Goal: Information Seeking & Learning: Learn about a topic

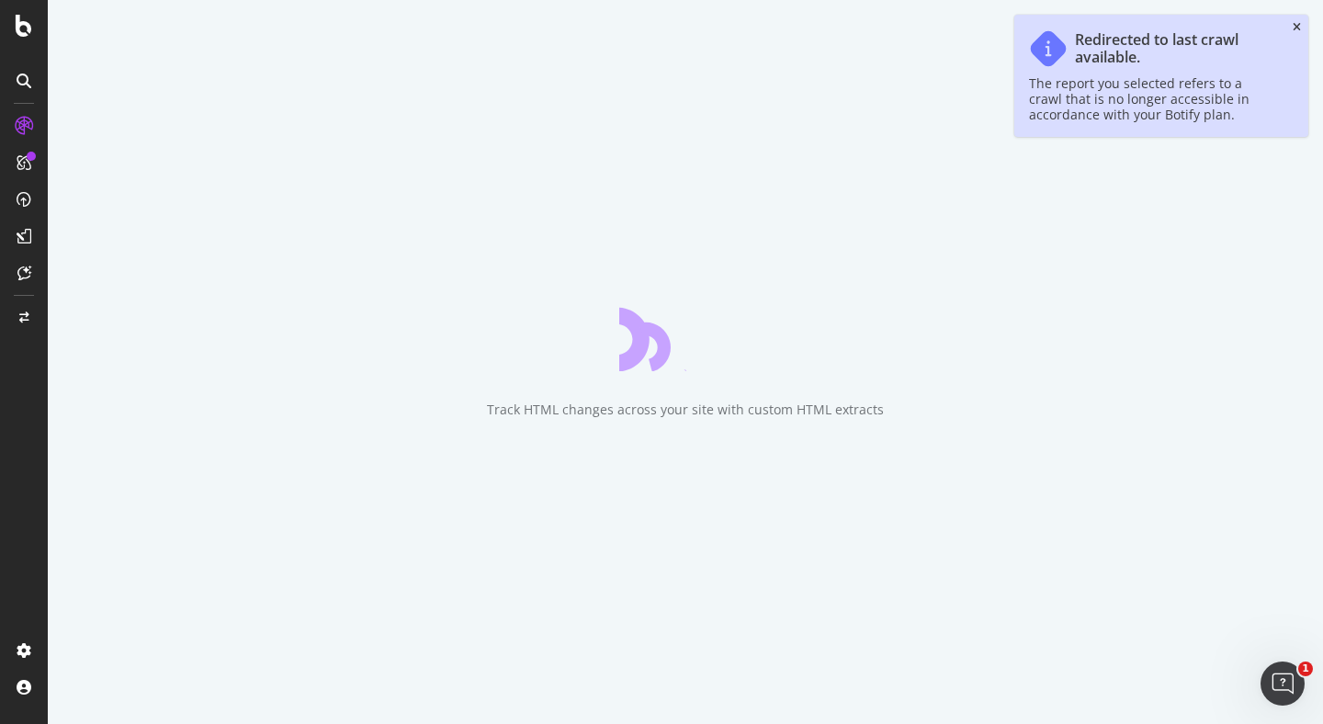
click at [1298, 26] on icon "close toast" at bounding box center [1297, 27] width 8 height 11
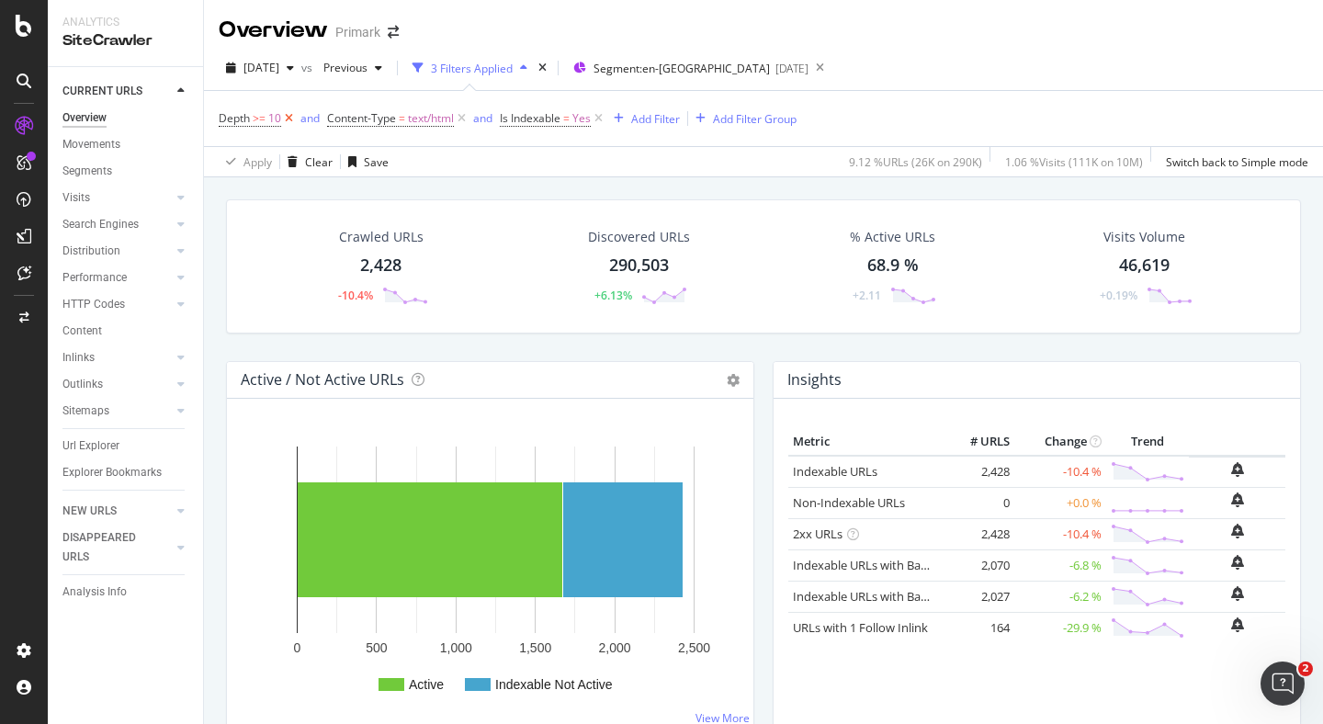
click at [289, 118] on icon at bounding box center [289, 118] width 16 height 18
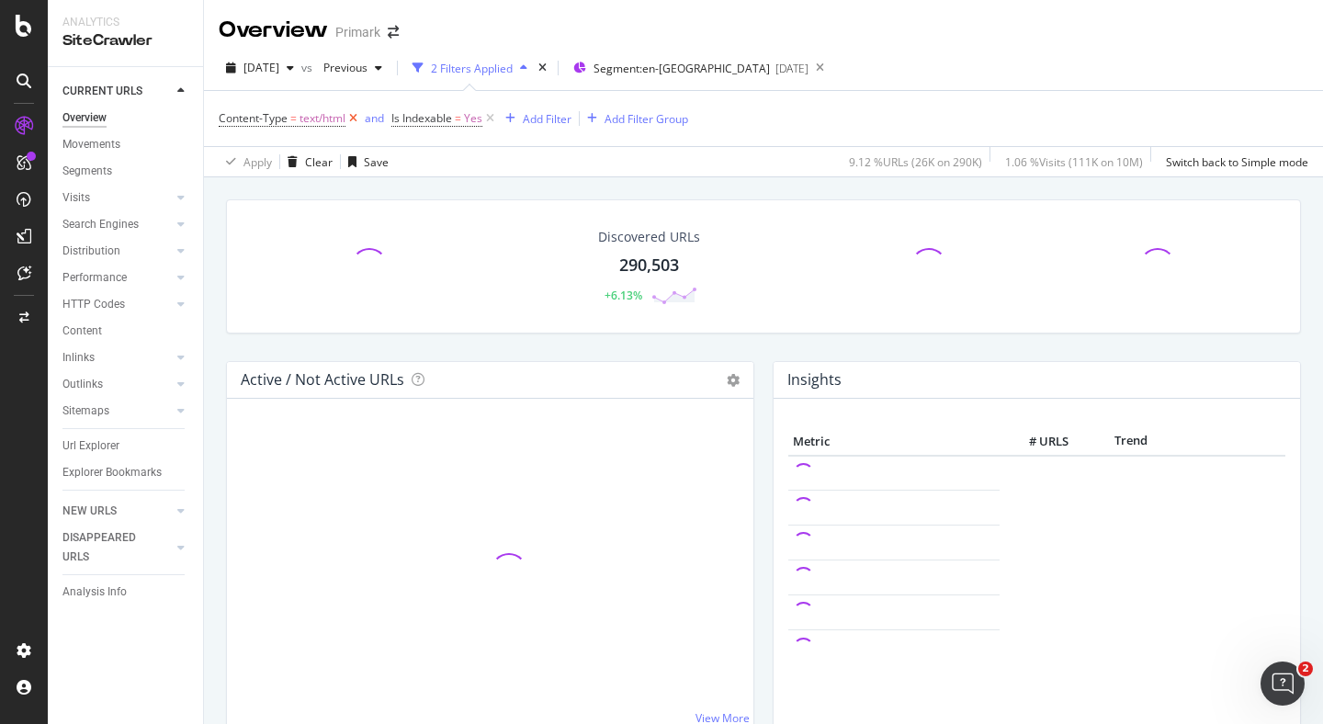
click at [354, 120] on icon at bounding box center [354, 118] width 16 height 18
click at [320, 119] on icon at bounding box center [318, 118] width 16 height 18
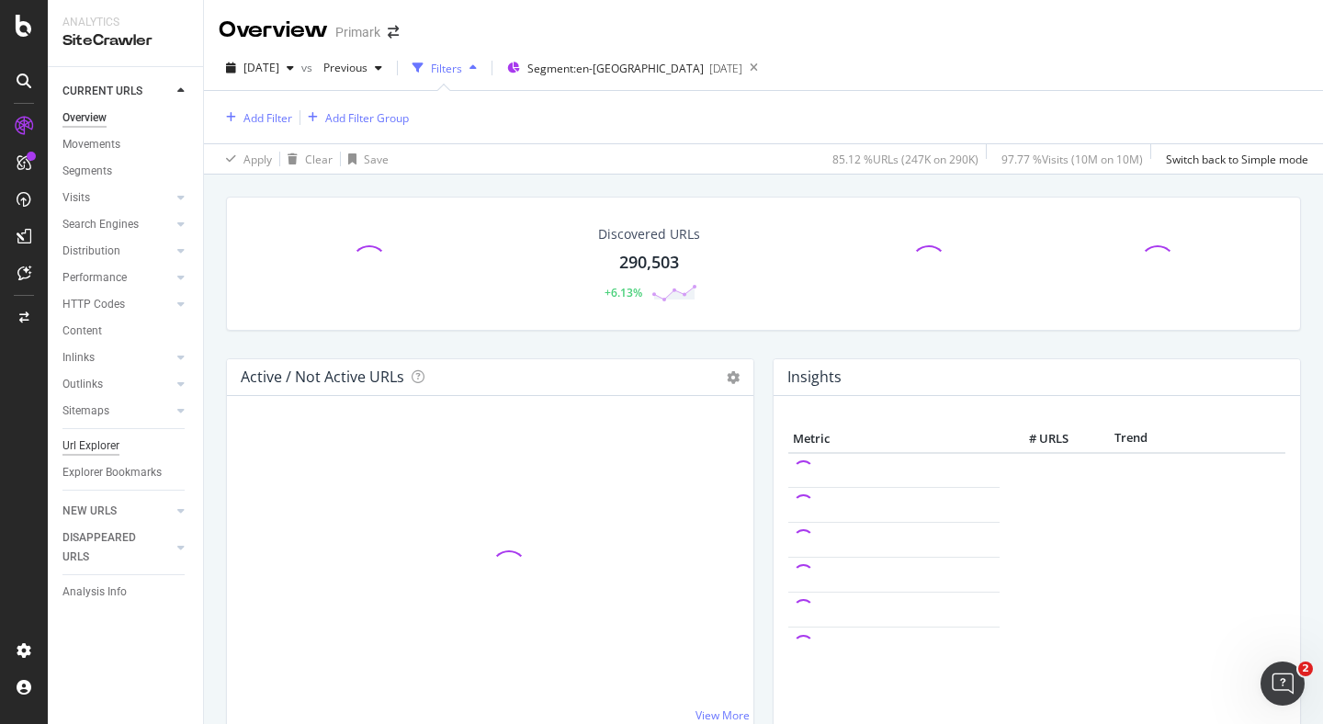
click at [111, 444] on div "Url Explorer" at bounding box center [90, 446] width 57 height 19
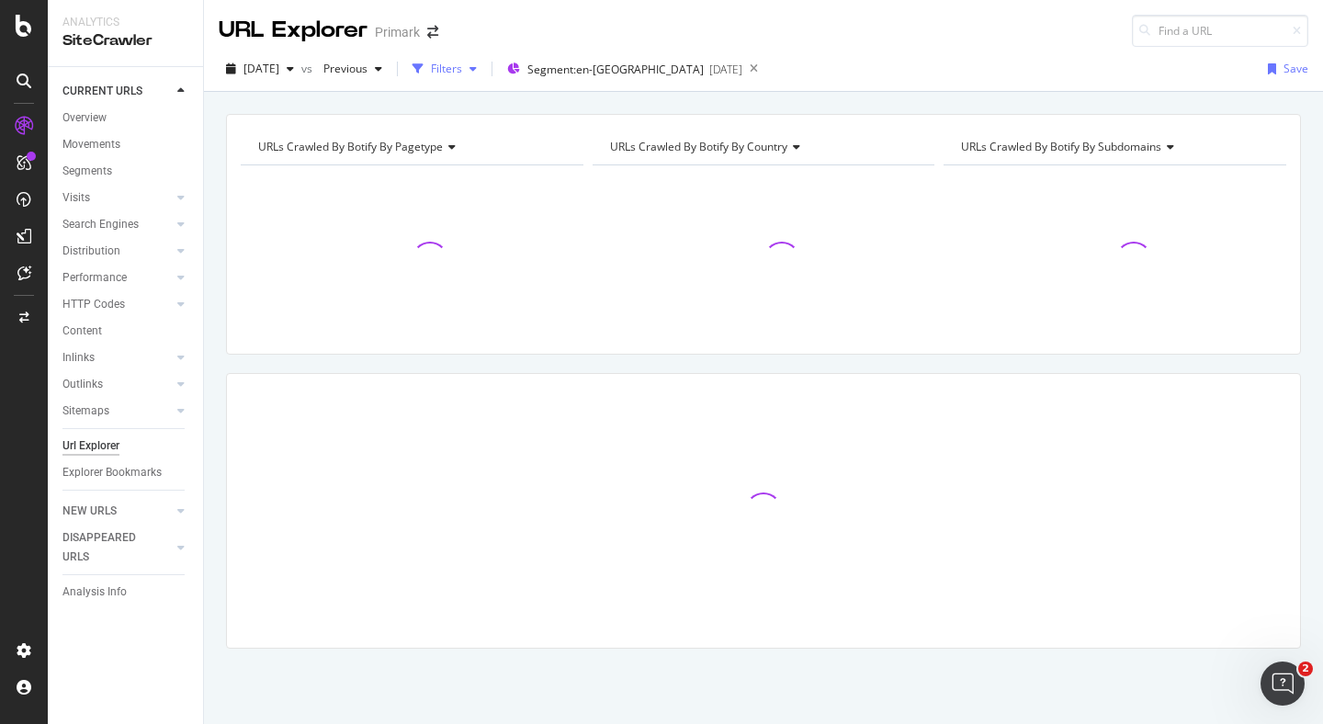
click at [477, 68] on icon "button" at bounding box center [473, 68] width 7 height 11
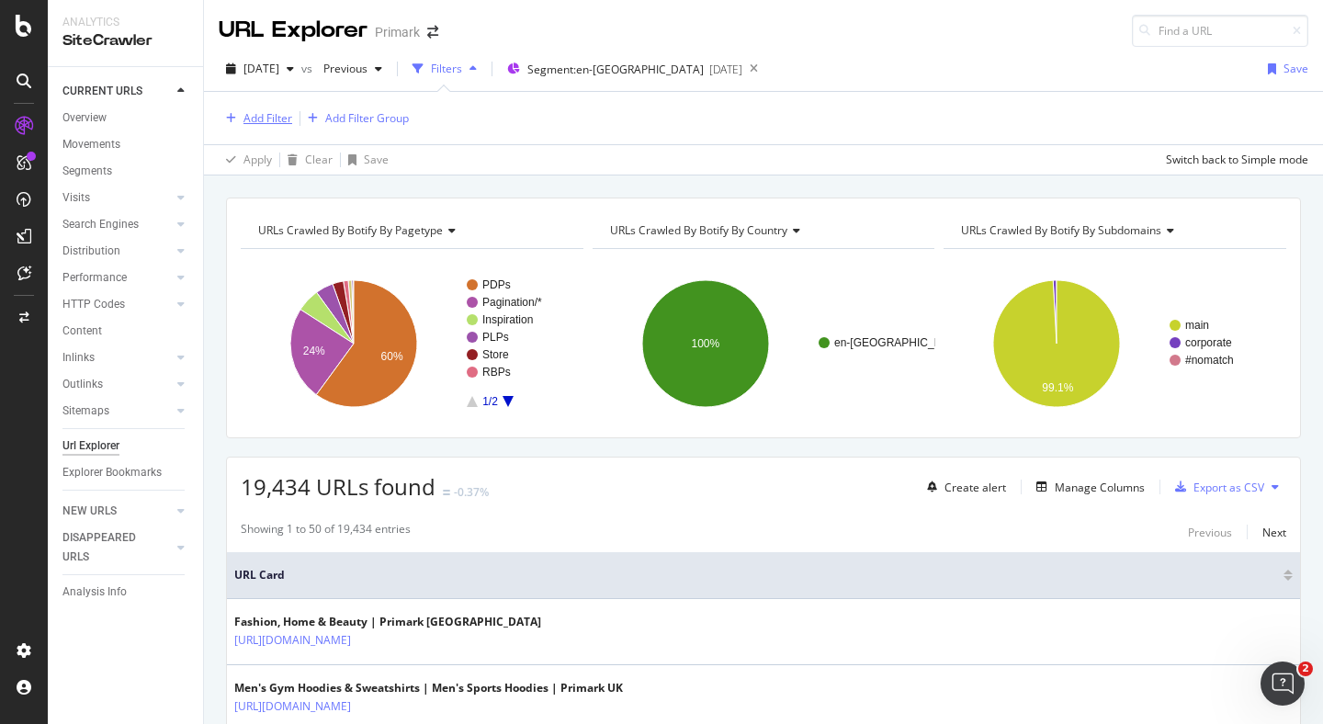
click at [265, 120] on div "Add Filter" at bounding box center [268, 118] width 49 height 16
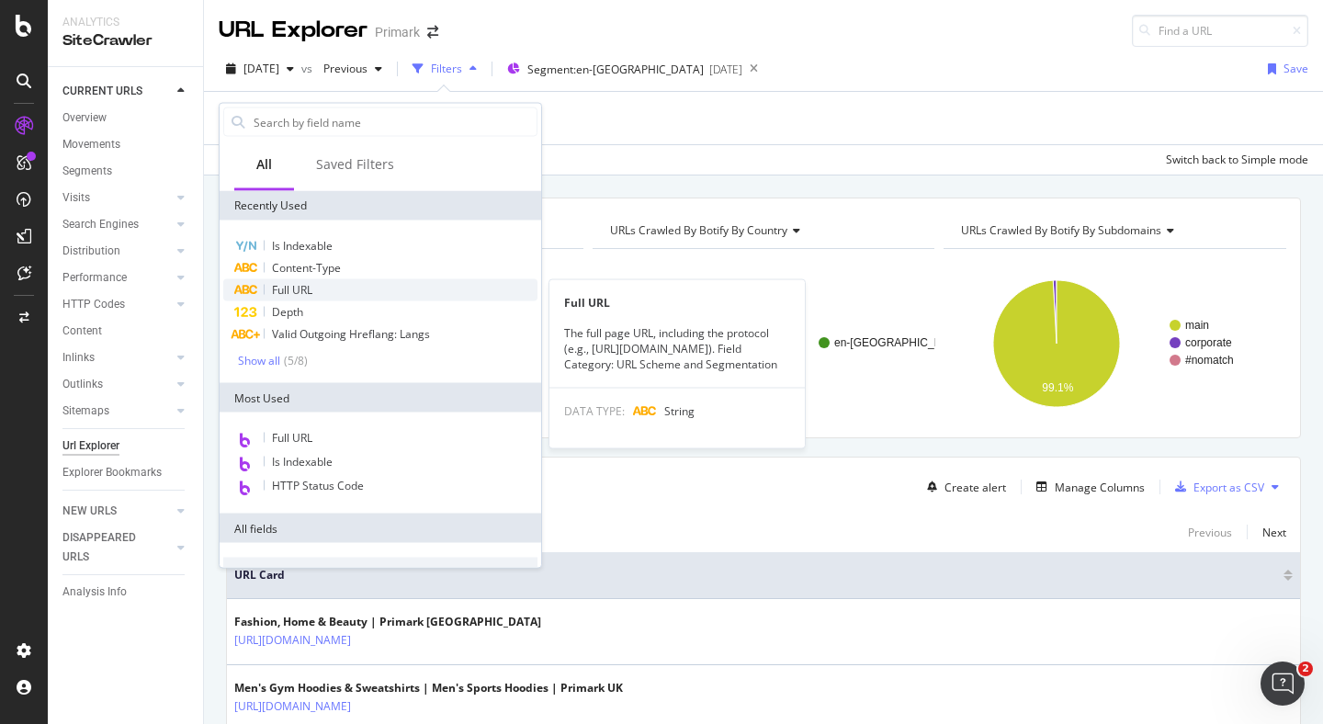
click at [303, 289] on span "Full URL" at bounding box center [292, 290] width 40 height 16
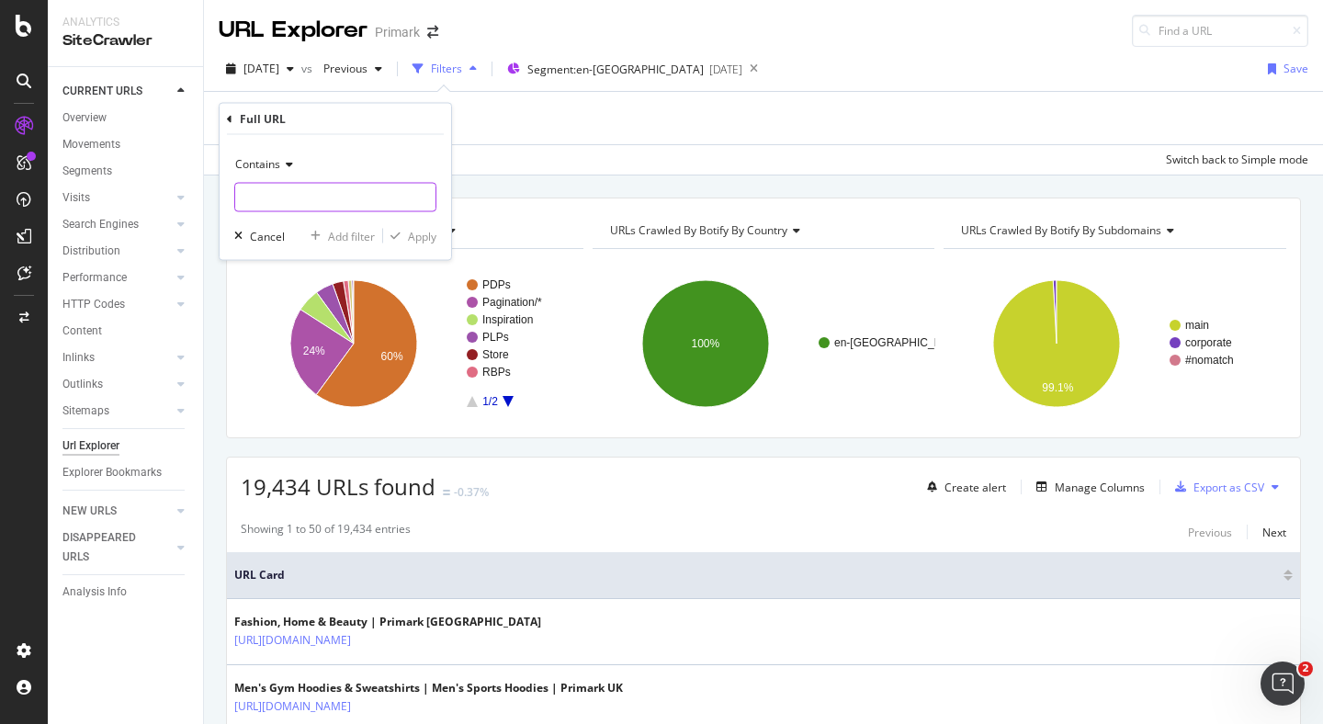
click at [294, 189] on input "text" at bounding box center [335, 197] width 200 height 29
type input "page="
click at [426, 240] on div "Apply" at bounding box center [422, 236] width 28 height 16
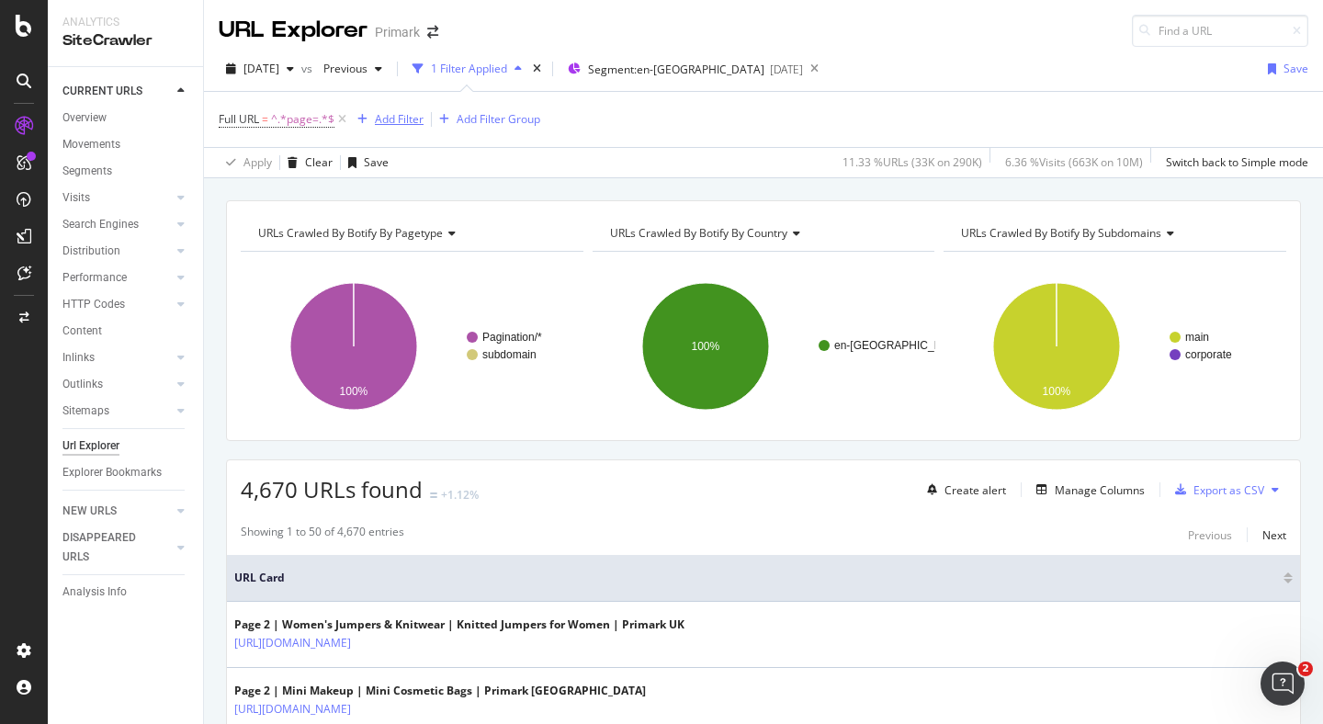
click at [403, 119] on div "Add Filter" at bounding box center [399, 119] width 49 height 16
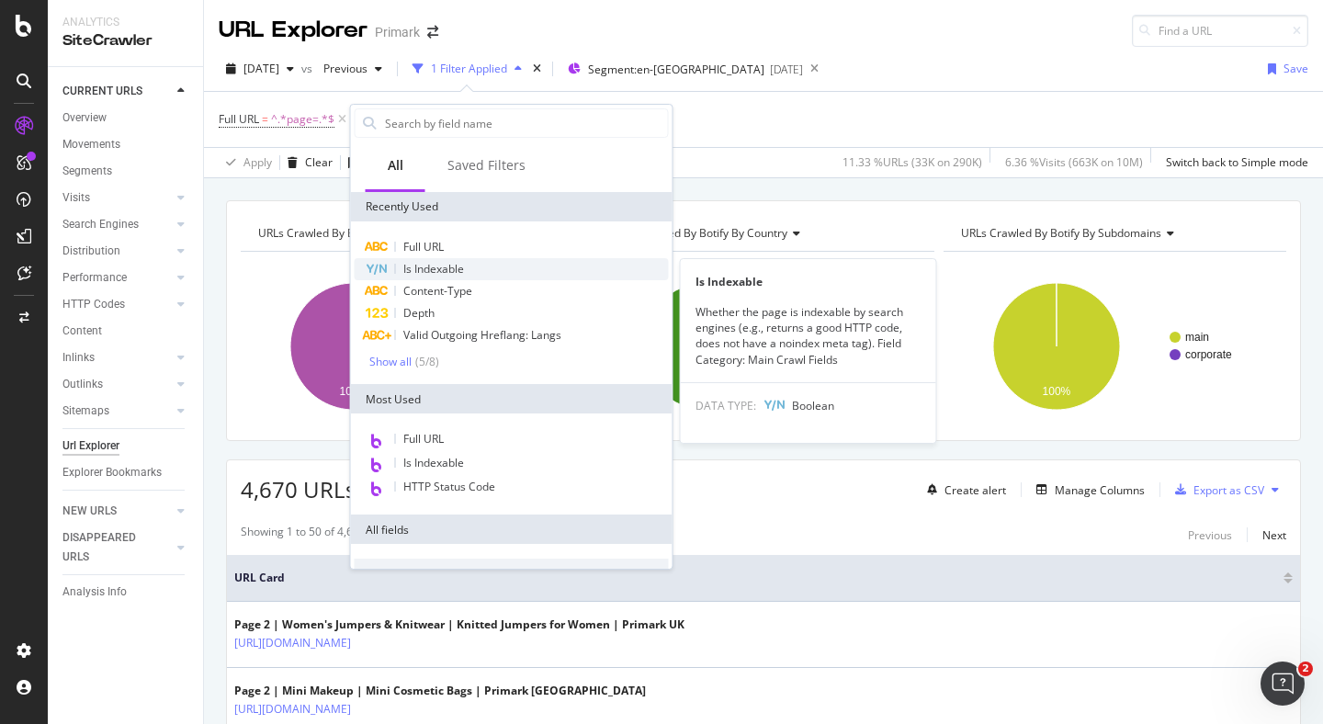
click at [434, 267] on span "Is Indexable" at bounding box center [433, 269] width 61 height 16
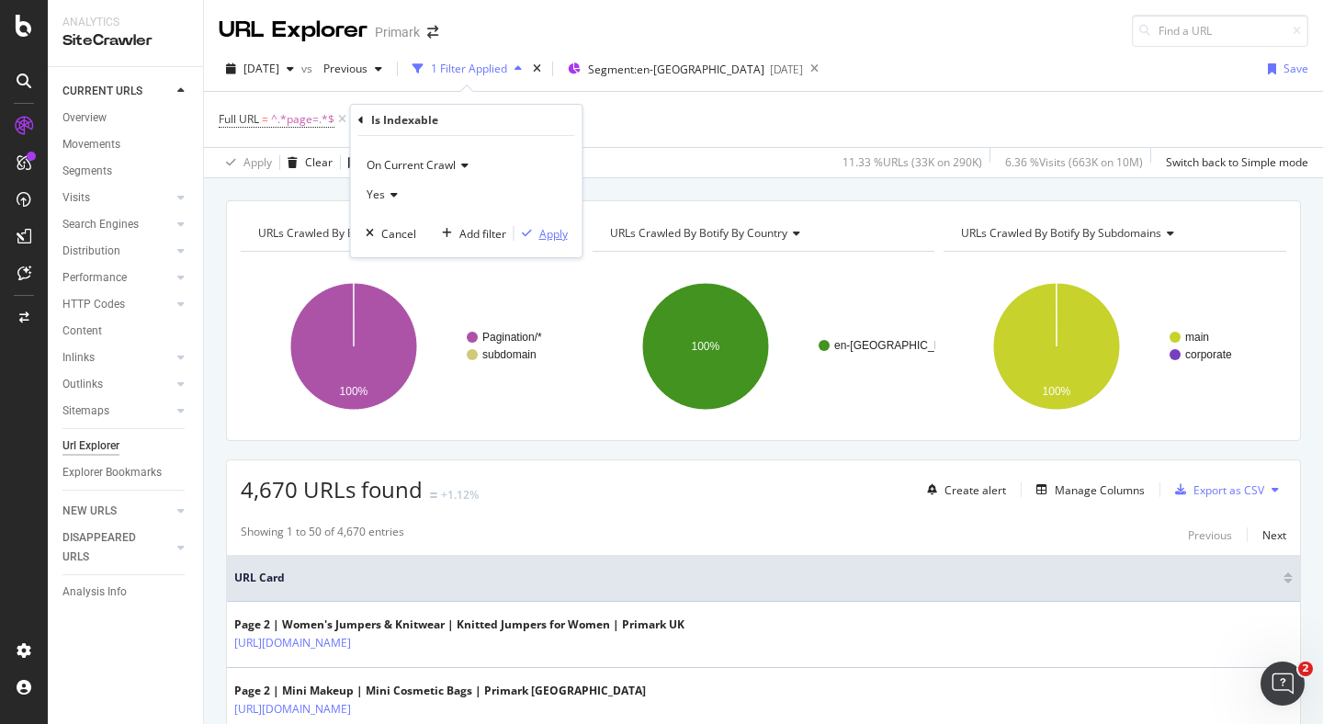
click at [547, 234] on div "Apply" at bounding box center [553, 234] width 28 height 16
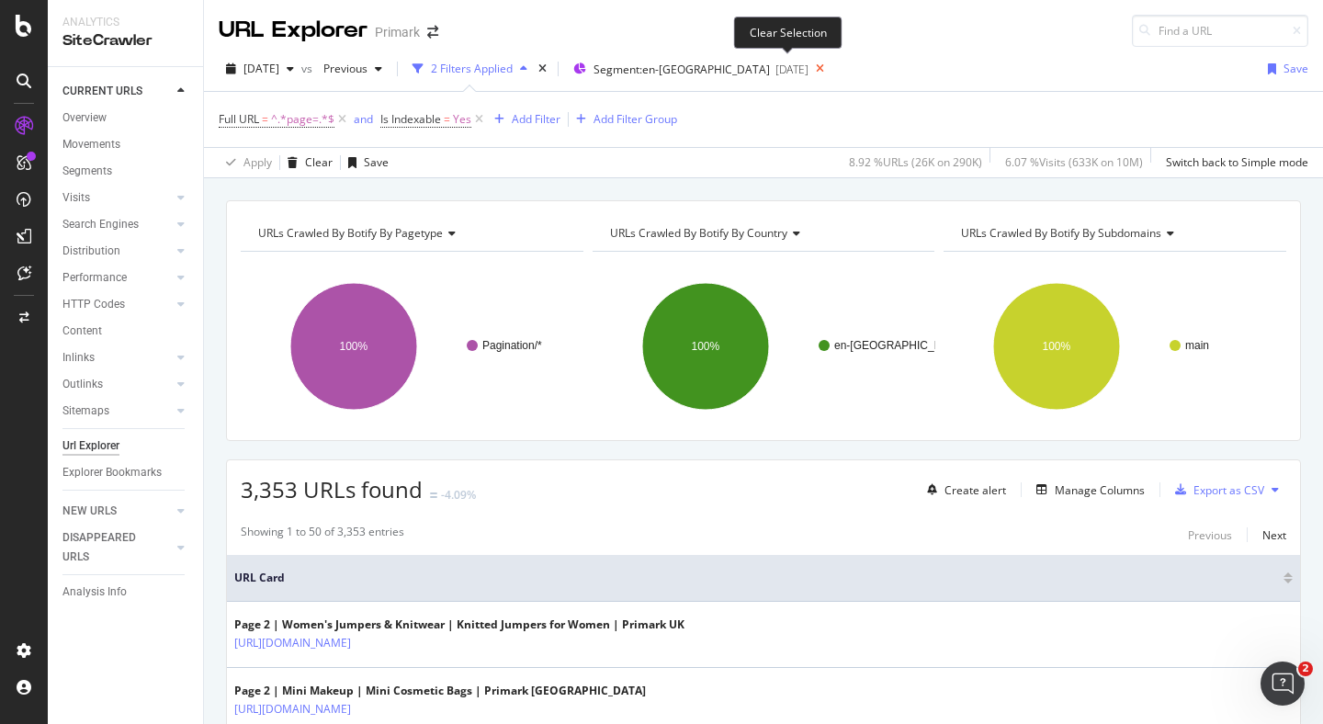
click at [809, 70] on icon at bounding box center [820, 69] width 23 height 26
